Goal: Information Seeking & Learning: Learn about a topic

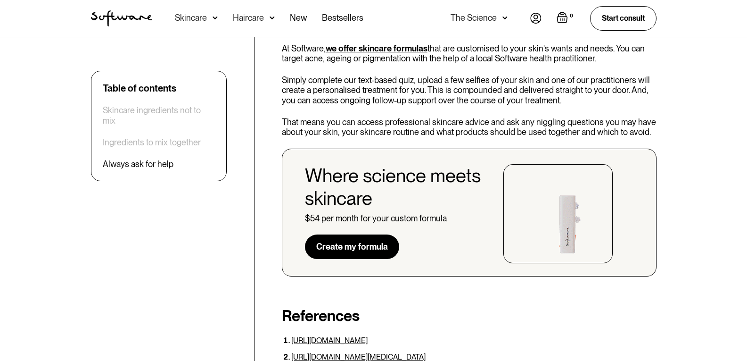
scroll to position [2734, 0]
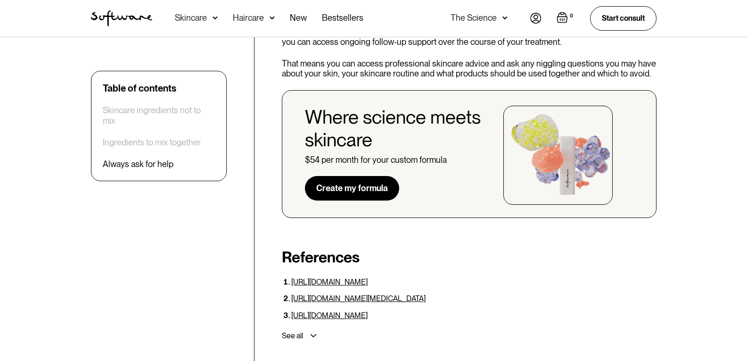
click at [431, 135] on div "Where science meets skincare $54 per month for your custom formula Create my fo…" at bounding box center [397, 155] width 184 height 99
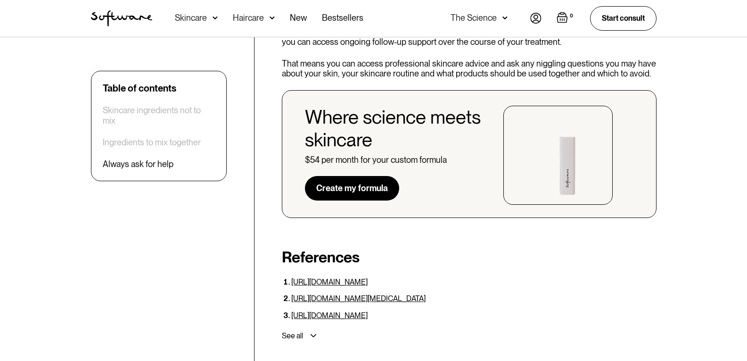
click at [374, 176] on link "Create my formula" at bounding box center [352, 188] width 94 height 25
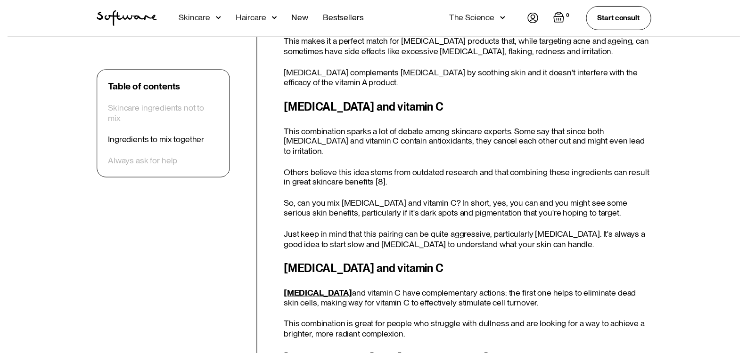
scroll to position [1791, 0]
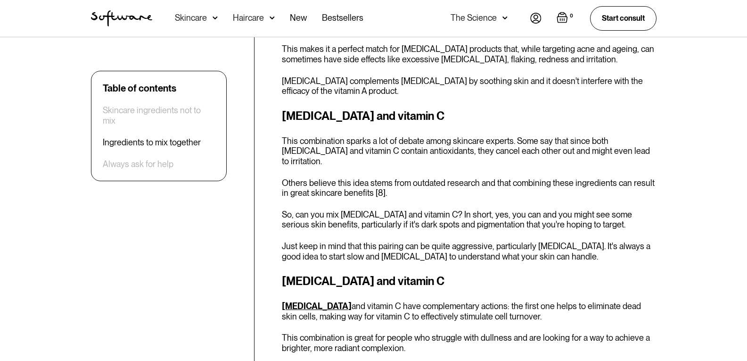
click at [486, 19] on div "The Science" at bounding box center [474, 17] width 46 height 9
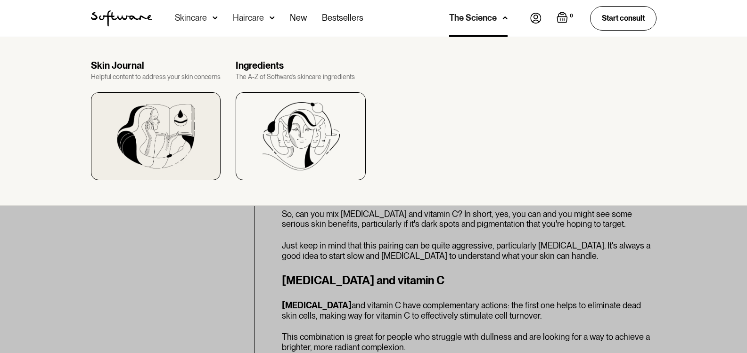
click at [143, 101] on div at bounding box center [156, 136] width 130 height 88
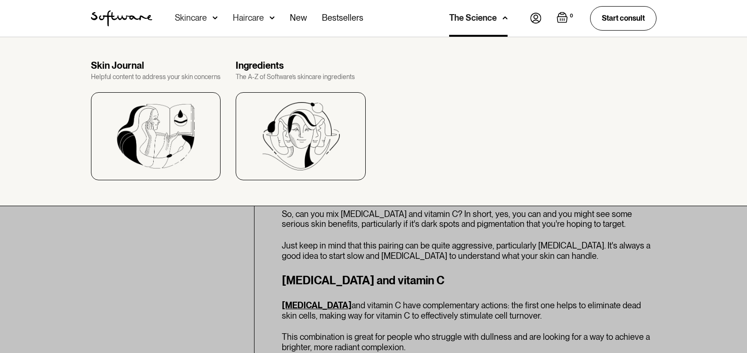
click at [263, 56] on div "Skin Journal Helpful content to address your skin concerns Ingredients The A-Z …" at bounding box center [373, 122] width 747 height 170
click at [266, 68] on div "Ingredients" at bounding box center [301, 65] width 130 height 11
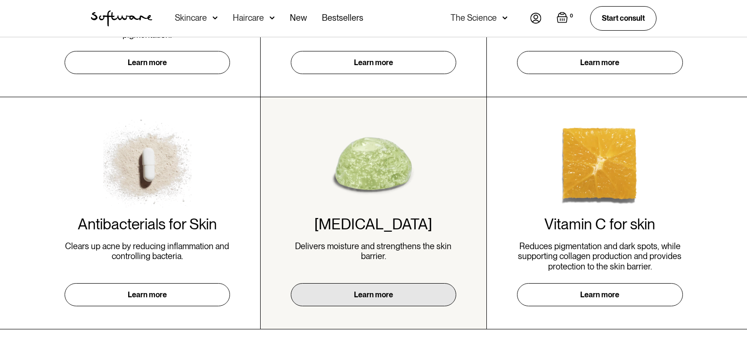
scroll to position [471, 0]
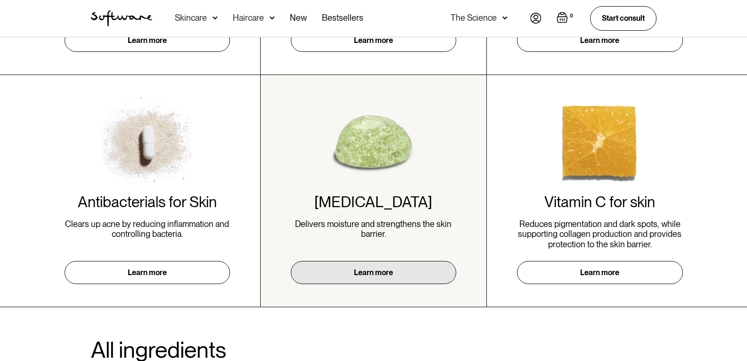
click at [370, 171] on img at bounding box center [373, 141] width 88 height 88
click at [358, 269] on link "Learn more" at bounding box center [373, 272] width 165 height 23
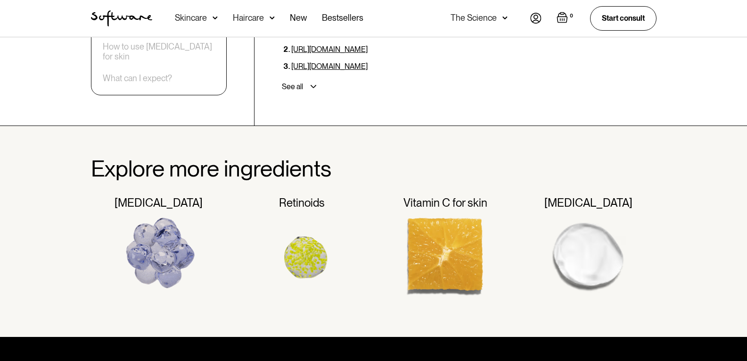
scroll to position [2168, 0]
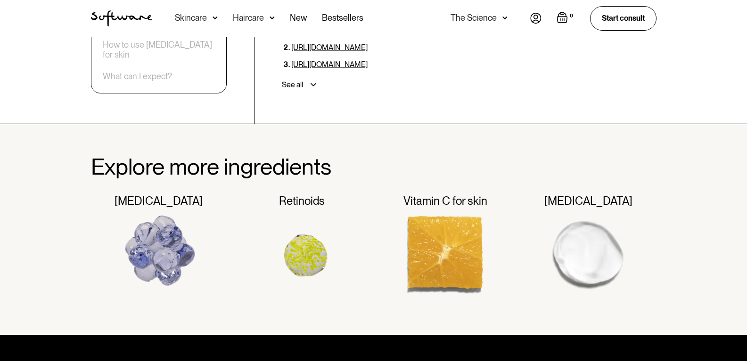
click at [588, 207] on img at bounding box center [589, 252] width 90 height 90
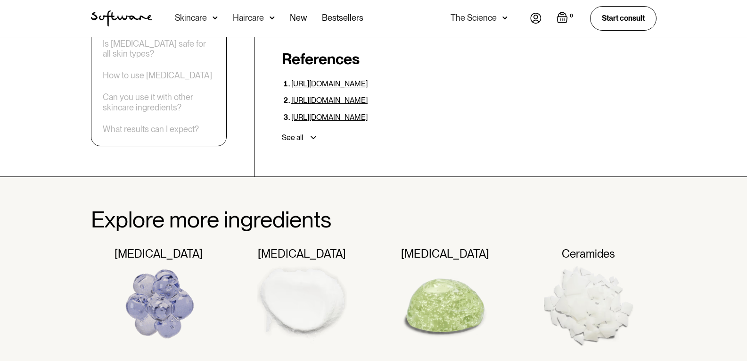
scroll to position [2545, 0]
